Goal: Find specific page/section: Find specific page/section

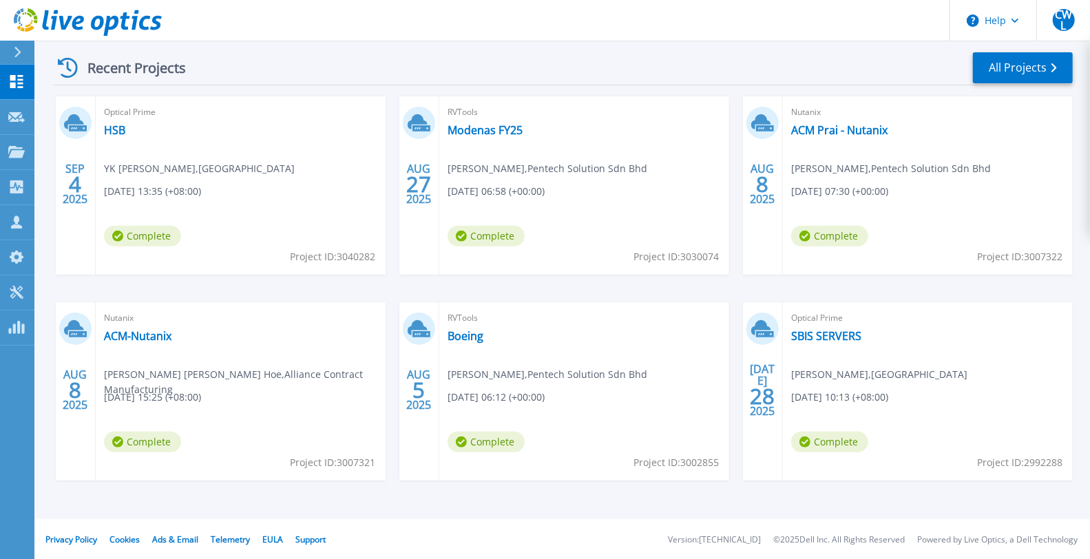
scroll to position [203, 0]
click at [1025, 70] on link "All Projects" at bounding box center [1023, 67] width 100 height 31
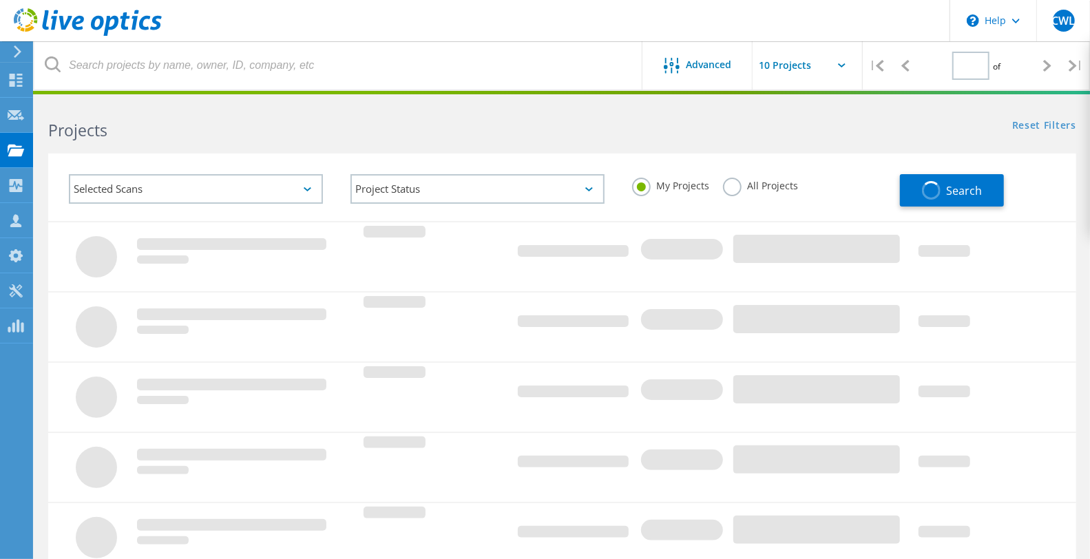
type input "1"
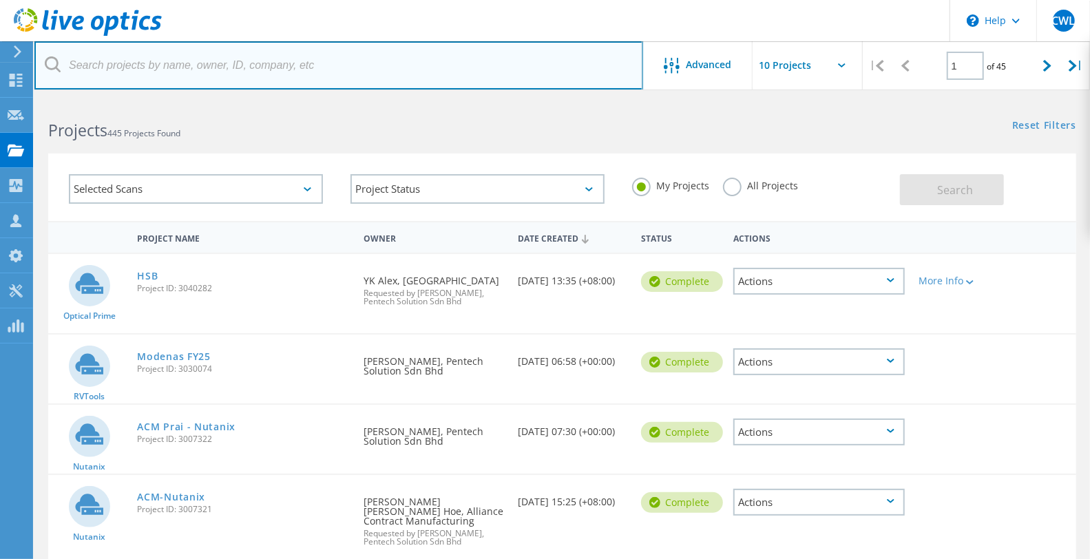
click at [241, 73] on input "text" at bounding box center [338, 65] width 609 height 48
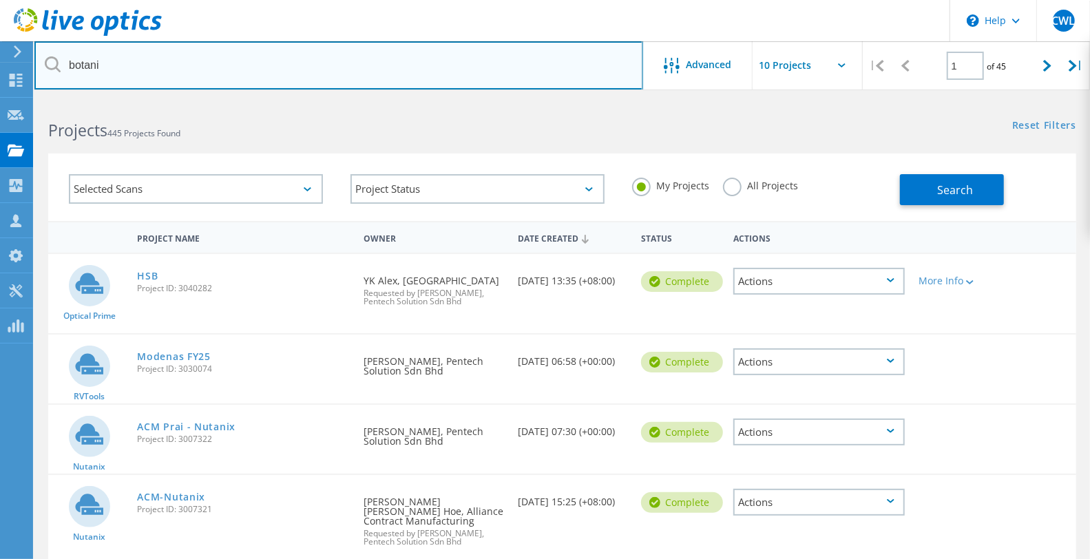
type input "botani"
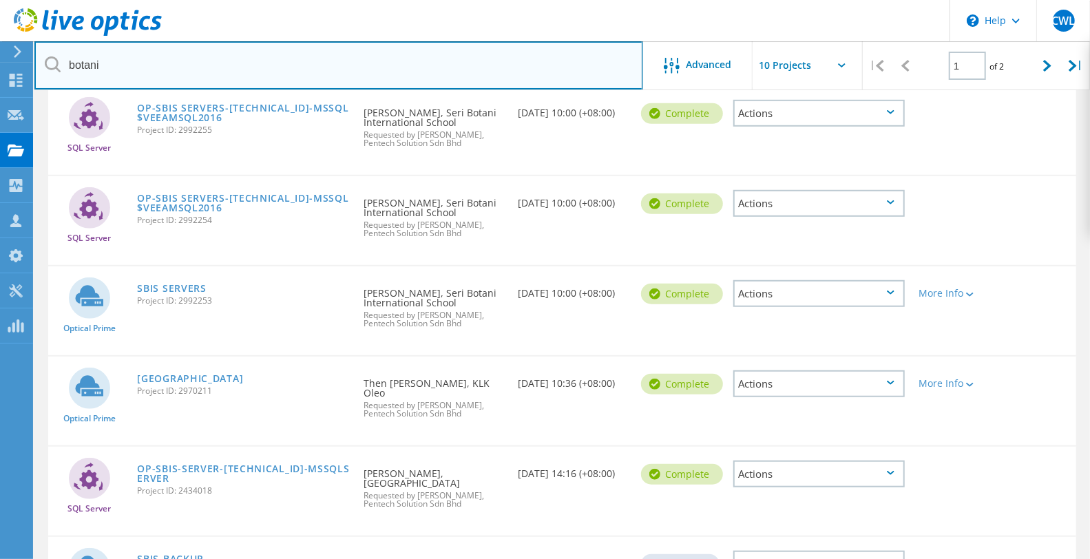
scroll to position [535, 0]
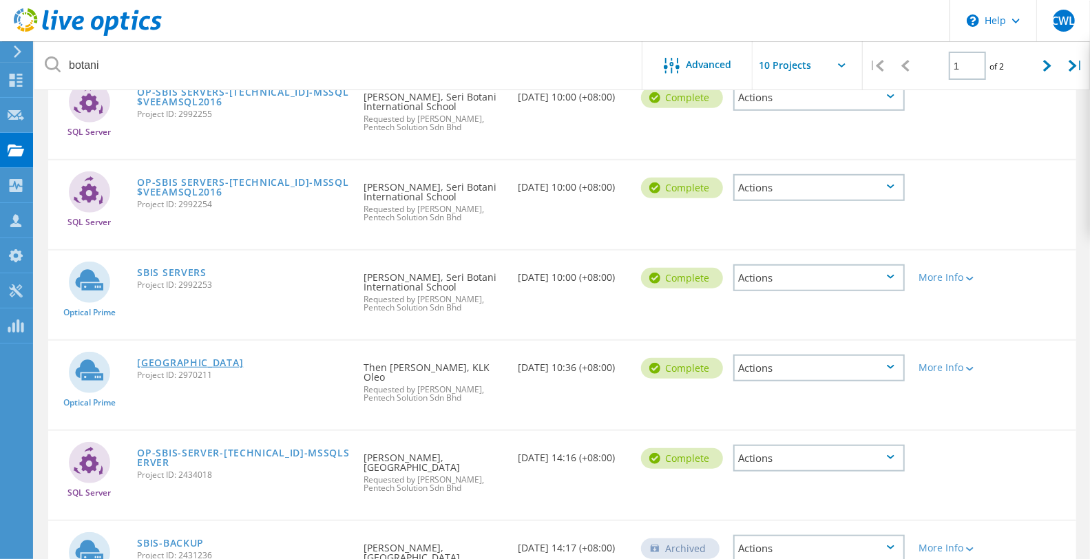
click at [193, 359] on link "[GEOGRAPHIC_DATA]" at bounding box center [190, 363] width 106 height 10
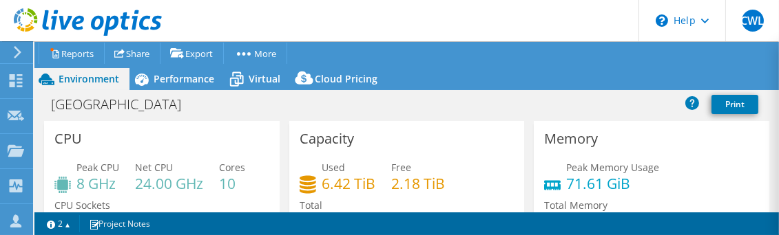
select select "[GEOGRAPHIC_DATA]"
select select "USD"
